Goal: Obtain resource: Obtain resource

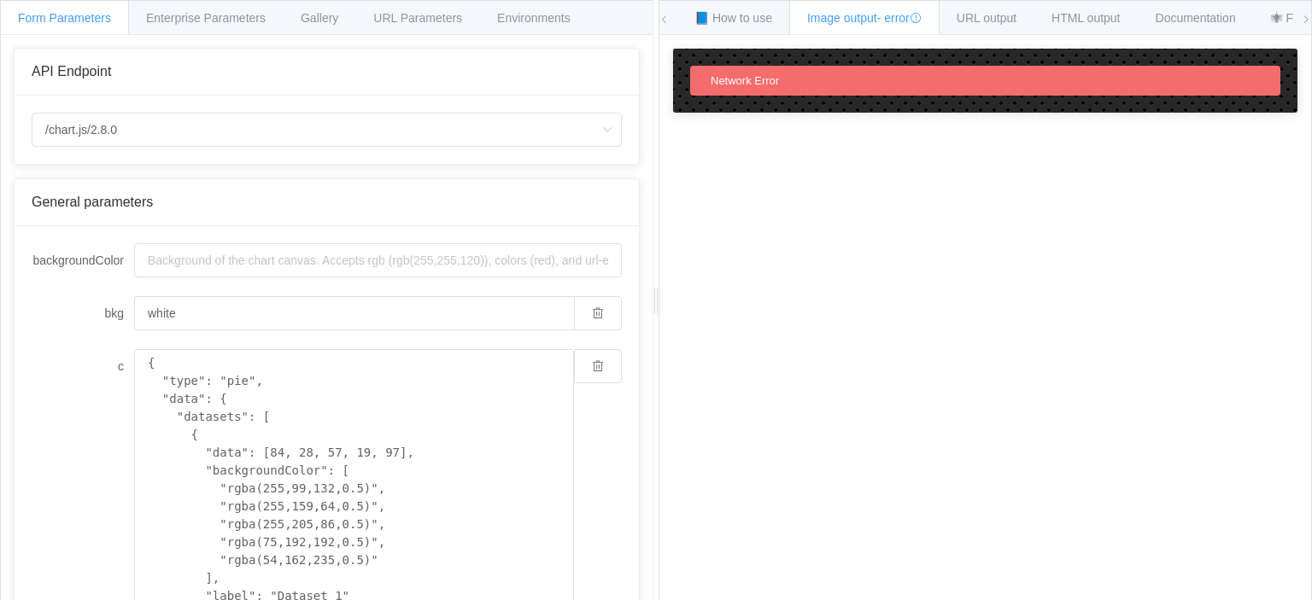
click at [847, 83] on div "Network Error" at bounding box center [985, 81] width 590 height 30
click at [895, 77] on div "Network Error" at bounding box center [985, 81] width 590 height 30
click at [980, 13] on span "URL output" at bounding box center [986, 18] width 60 height 14
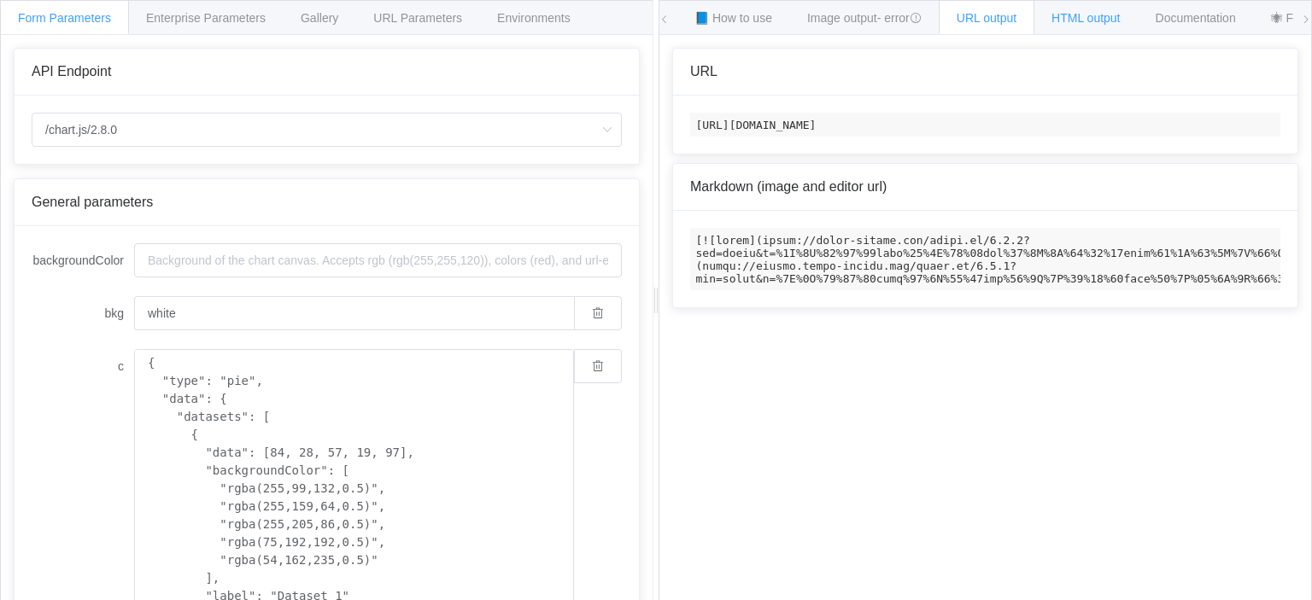
click at [1078, 13] on span "HTML output" at bounding box center [1085, 18] width 68 height 14
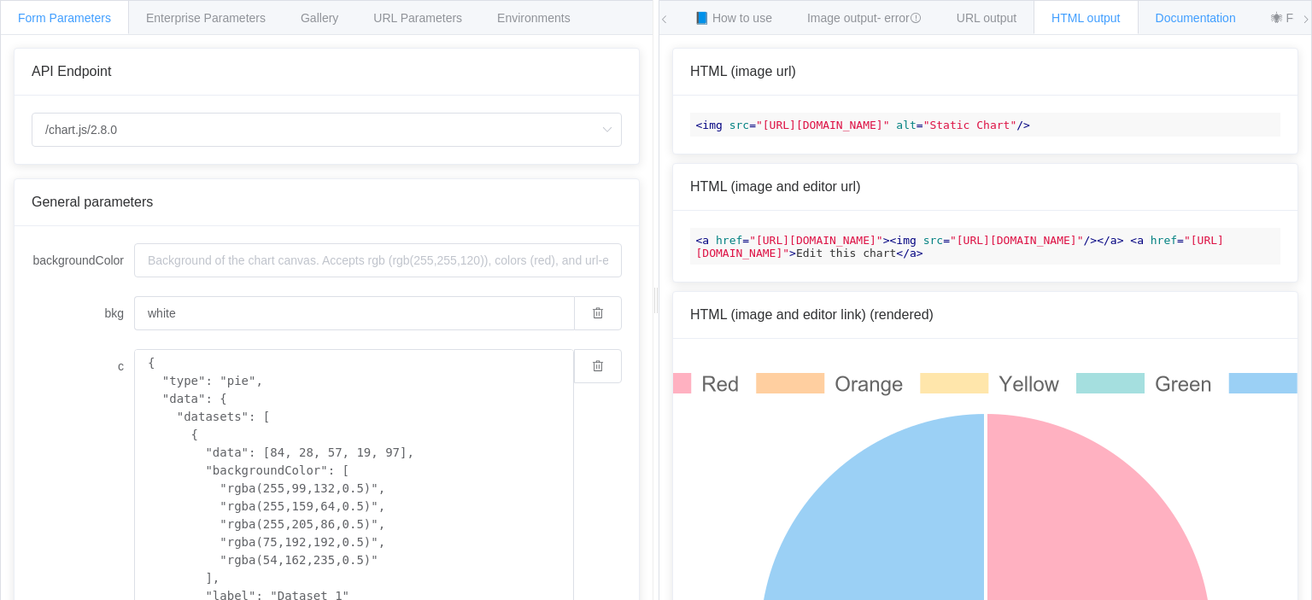
click at [1170, 17] on span "Documentation" at bounding box center [1195, 18] width 80 height 14
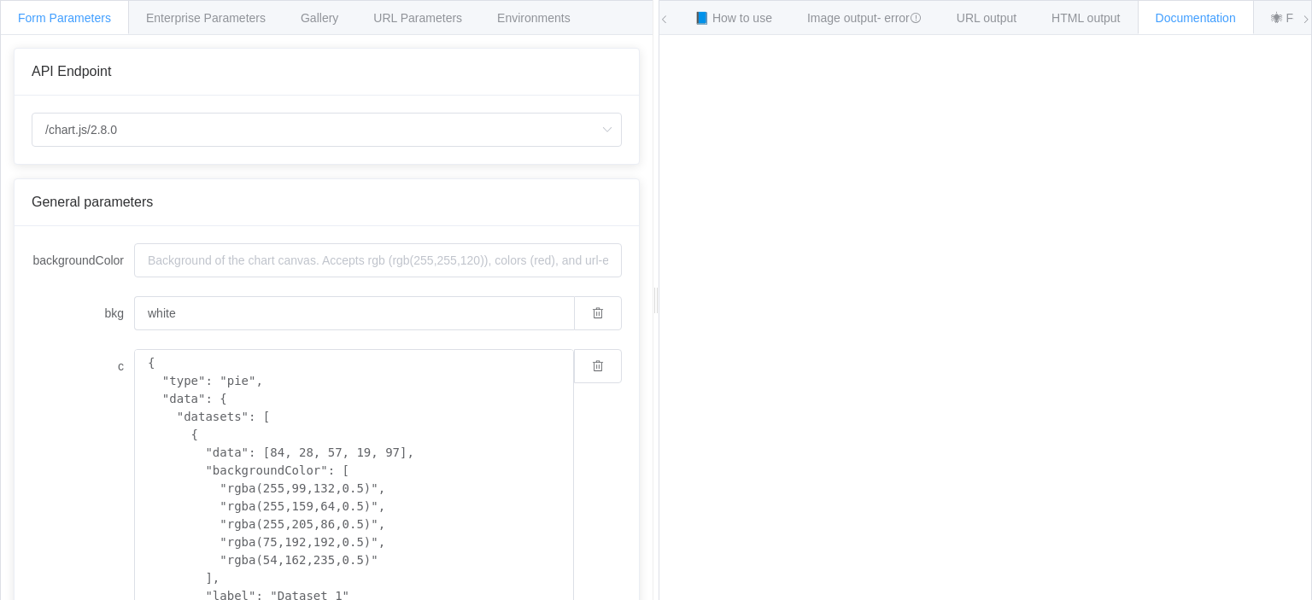
click at [1309, 18] on icon at bounding box center [1306, 20] width 10 height 10
click at [905, 16] on span "HTML output" at bounding box center [901, 18] width 68 height 14
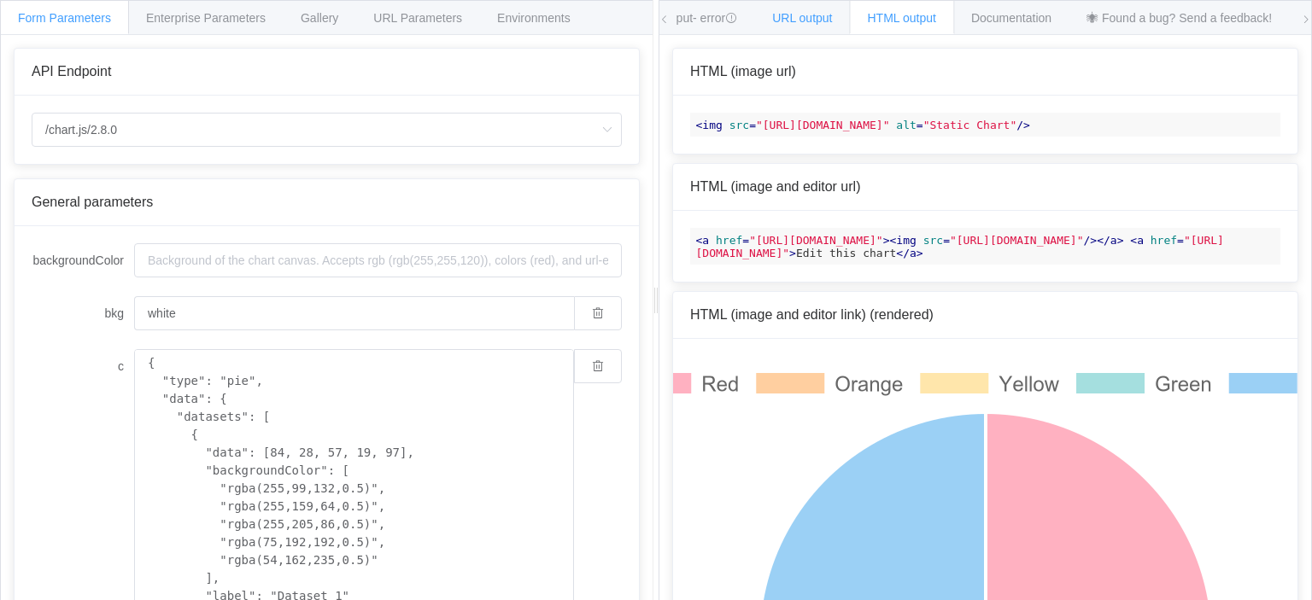
click at [816, 16] on span "URL output" at bounding box center [802, 18] width 60 height 14
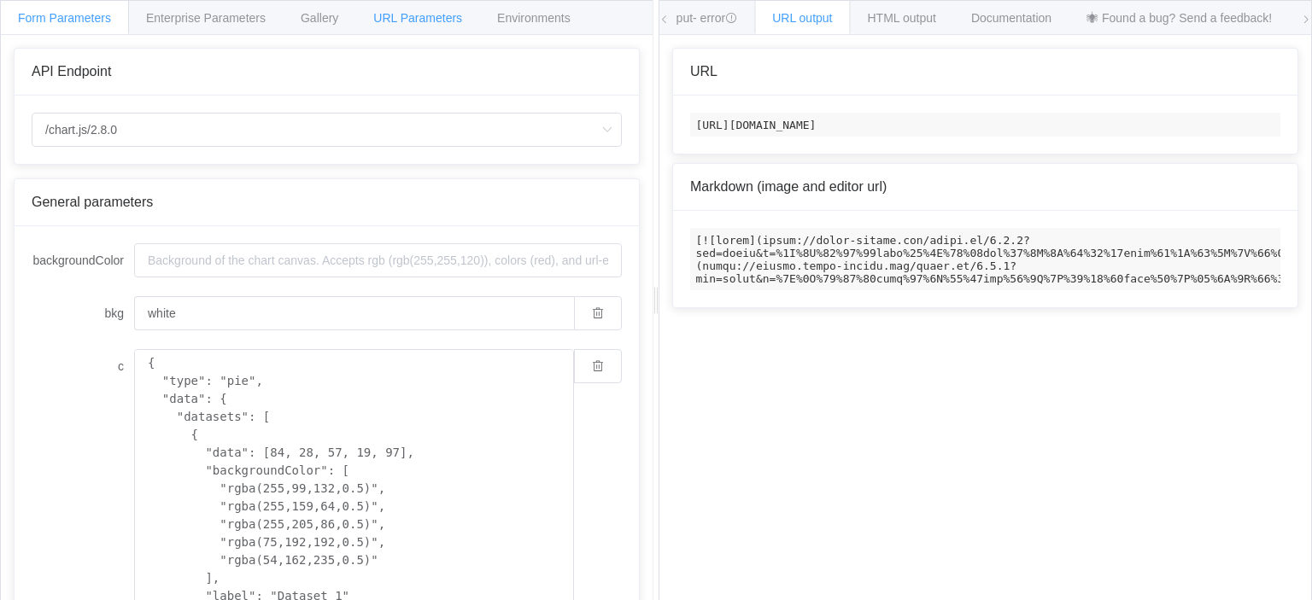
click at [404, 15] on span "URL Parameters" at bounding box center [417, 18] width 89 height 14
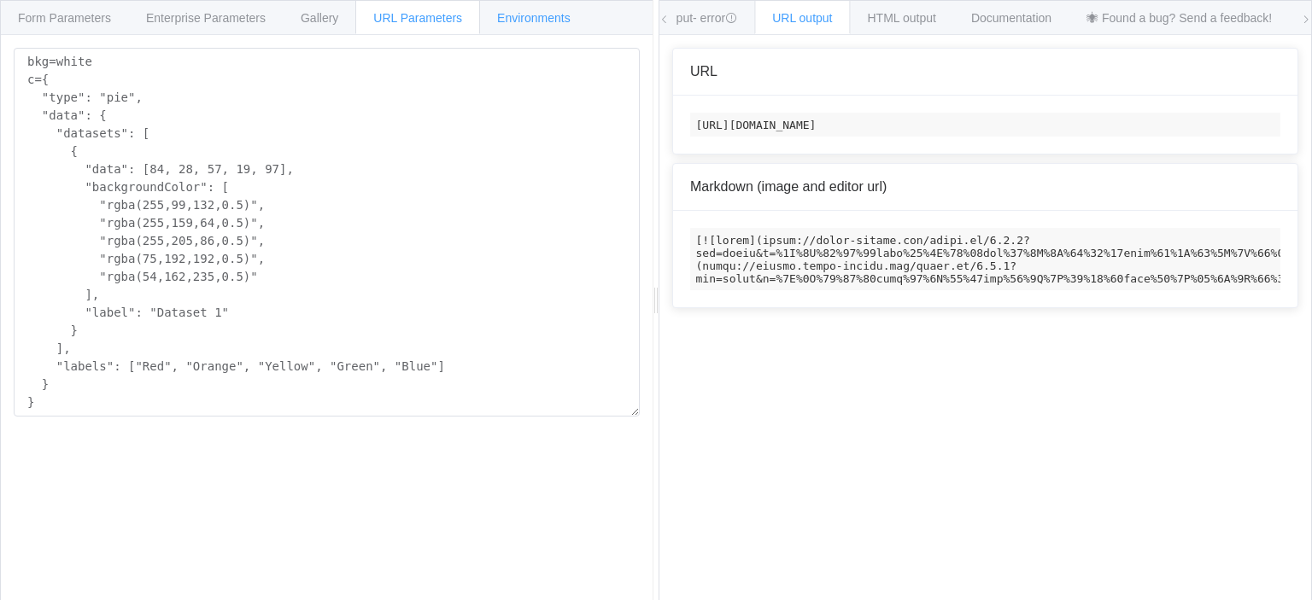
click at [539, 25] on div "Environments" at bounding box center [533, 17] width 109 height 34
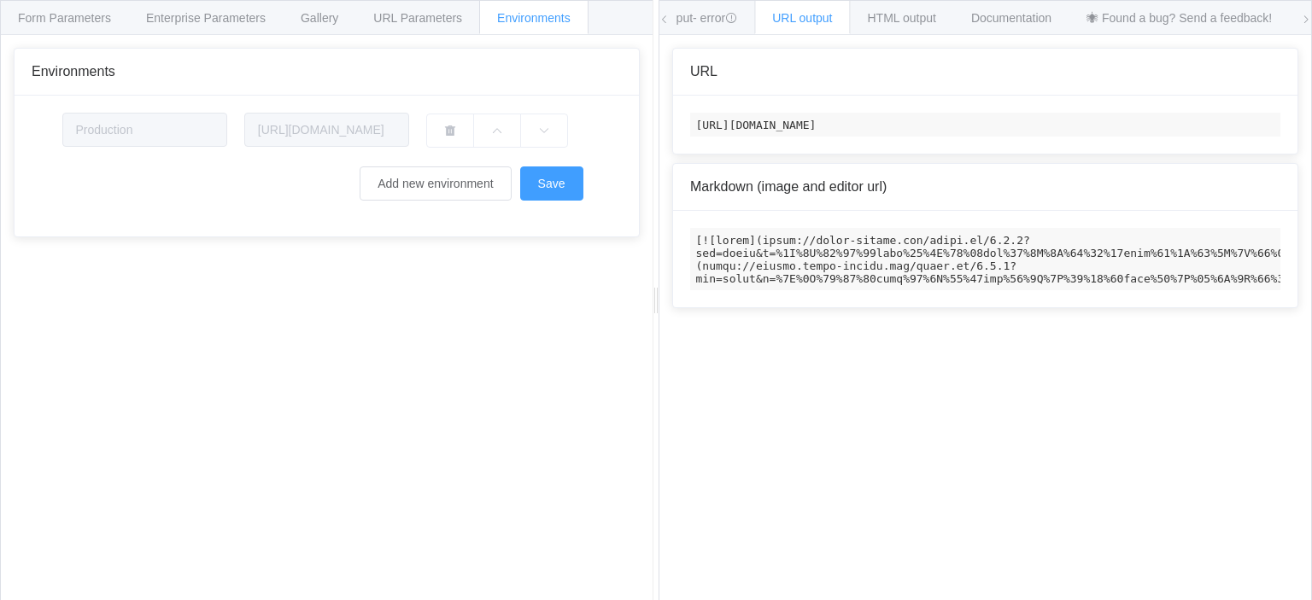
drag, startPoint x: 946, startPoint y: 126, endPoint x: 697, endPoint y: 118, distance: 249.5
click at [697, 118] on code "[URL][DOMAIN_NAME]" at bounding box center [985, 125] width 590 height 24
copy code "[URL][DOMAIN_NAME]?"
click at [81, 16] on span "Form Parameters" at bounding box center [64, 18] width 93 height 14
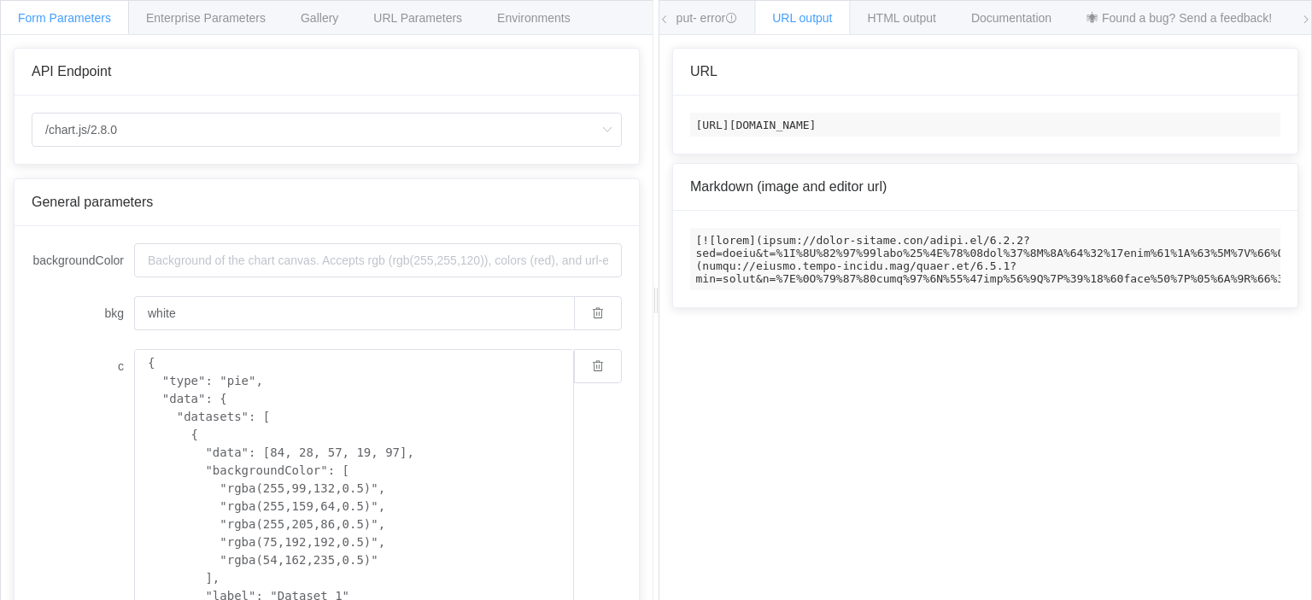
click at [659, 22] on icon at bounding box center [664, 20] width 10 height 10
